Goal: Register for event/course

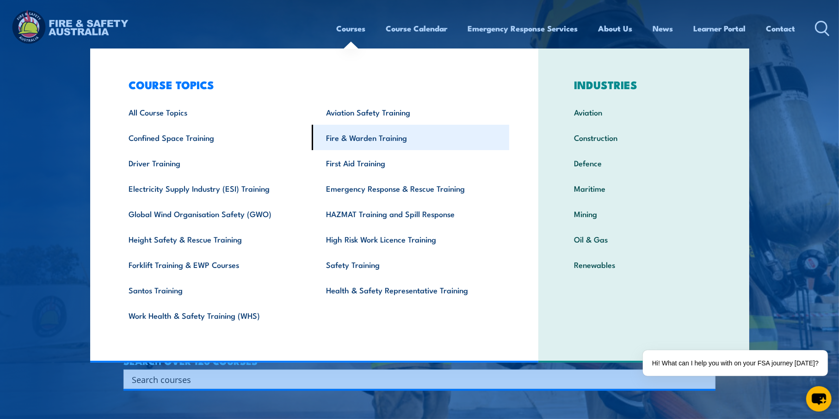
click at [351, 136] on link "Fire & Warden Training" at bounding box center [410, 137] width 197 height 25
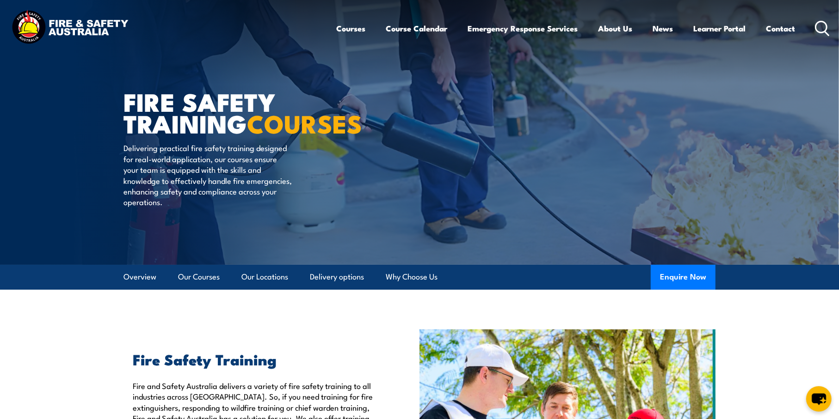
click at [819, 24] on icon at bounding box center [822, 28] width 15 height 15
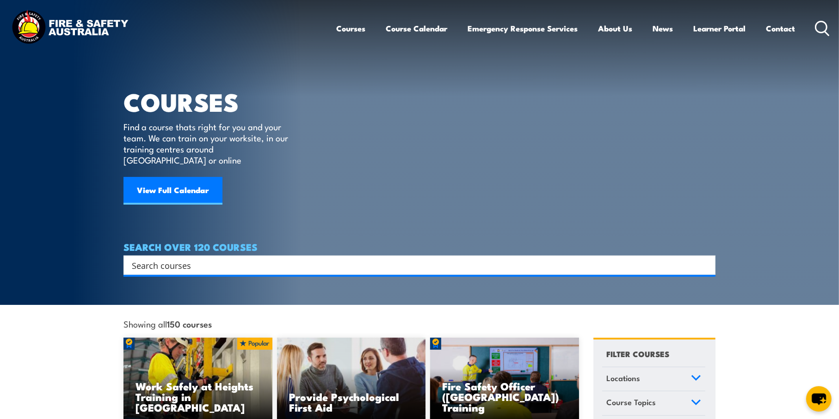
click at [185, 261] on div "Search" at bounding box center [419, 265] width 592 height 19
click at [192, 259] on input "Search input" at bounding box center [413, 266] width 563 height 14
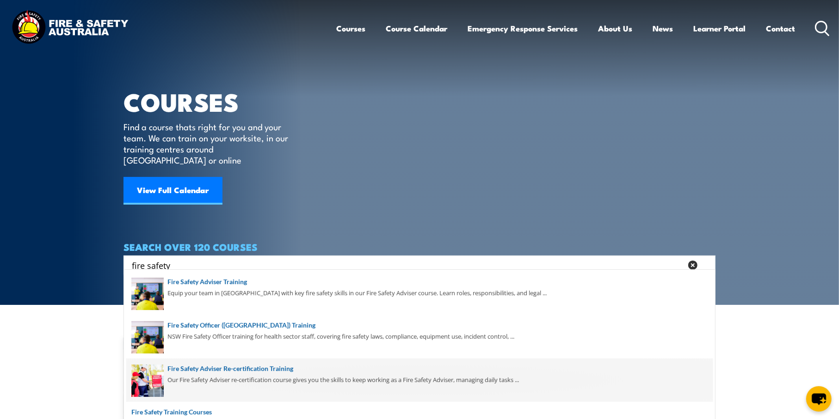
type input "fire safety"
click at [200, 365] on span at bounding box center [419, 380] width 586 height 43
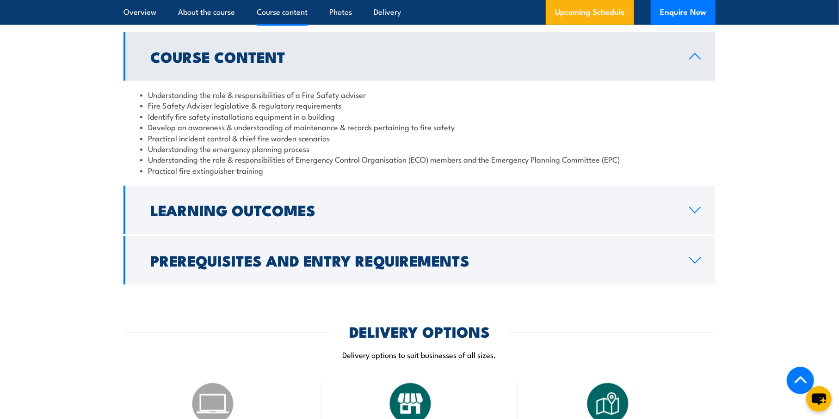
scroll to position [1110, 0]
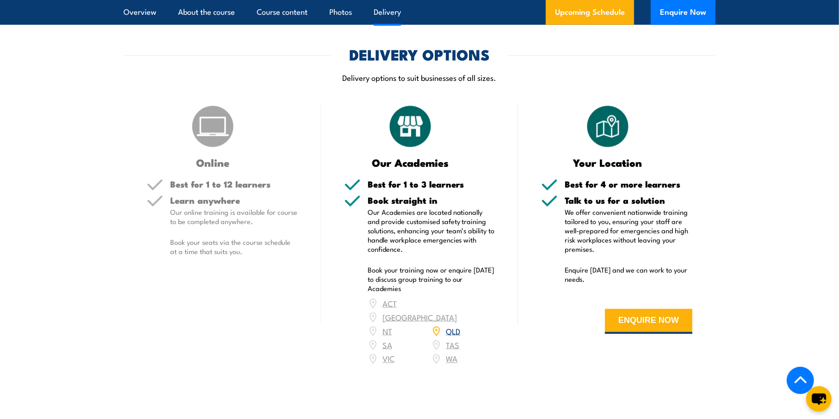
click at [446, 326] on link "QLD" at bounding box center [453, 331] width 14 height 11
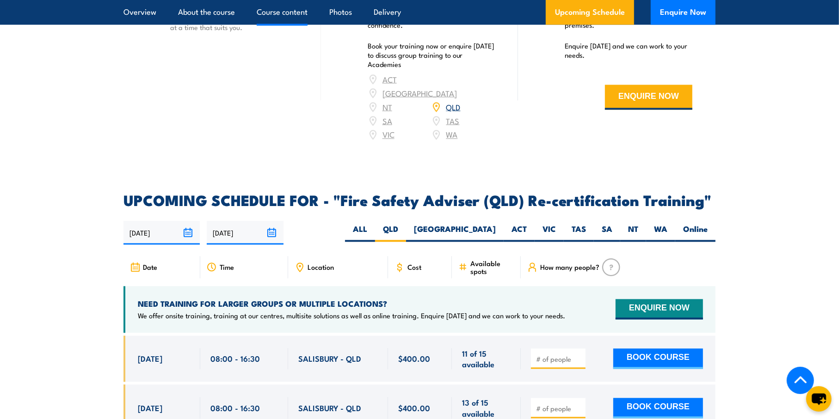
scroll to position [830, 0]
